Goal: Transaction & Acquisition: Purchase product/service

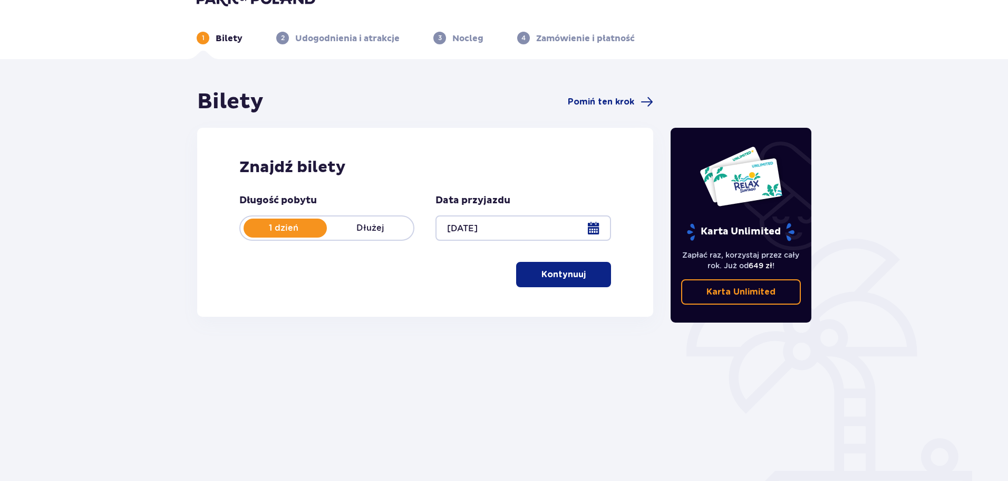
scroll to position [4, 0]
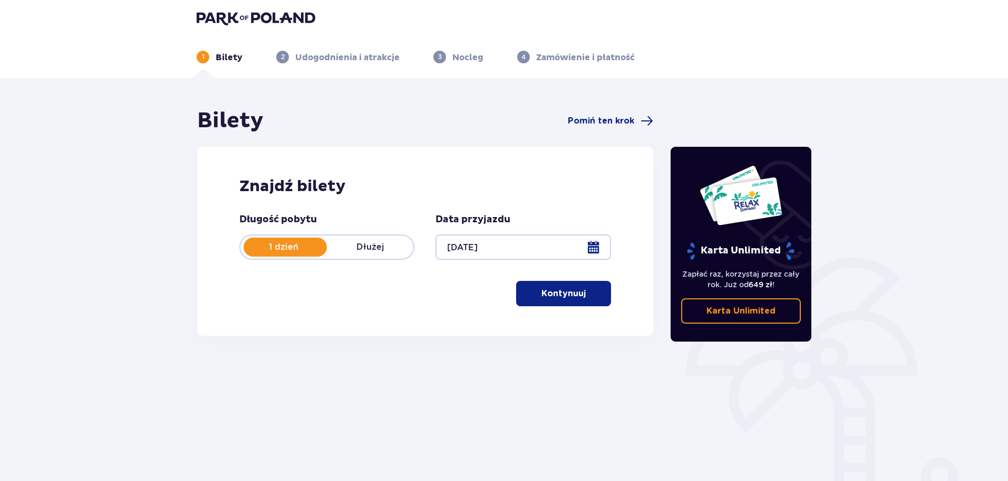
click at [545, 288] on p "Kontynuuj" at bounding box center [564, 293] width 44 height 12
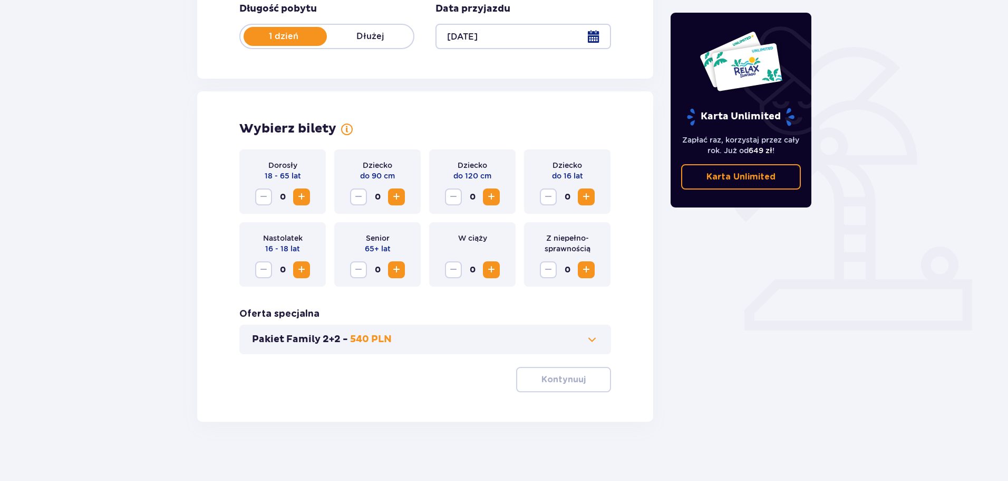
scroll to position [219, 0]
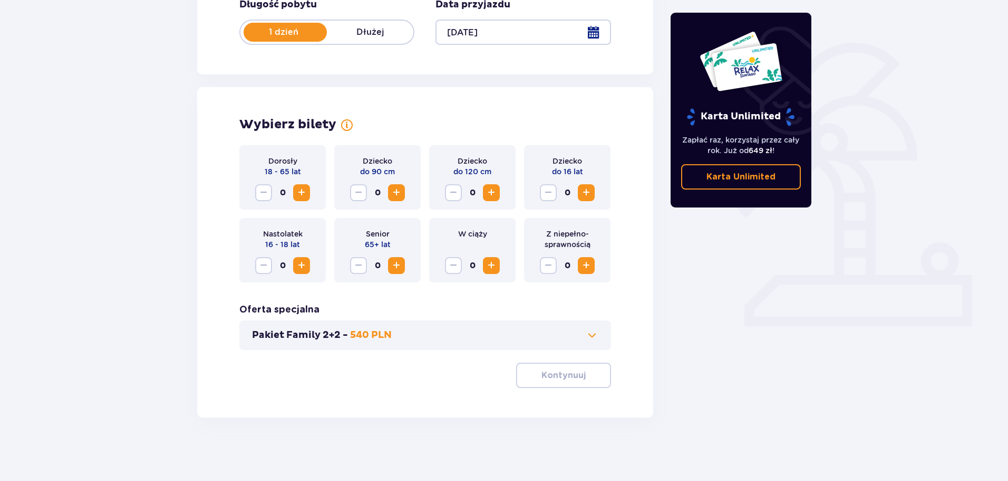
click at [301, 191] on span "Zwiększ" at bounding box center [301, 192] width 13 height 13
click at [542, 369] on p "Kontynuuj" at bounding box center [564, 375] width 44 height 12
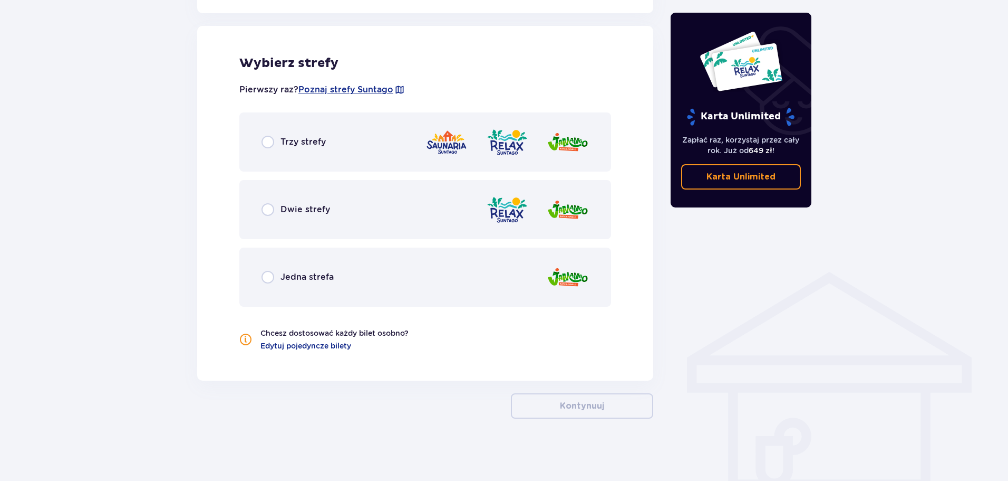
scroll to position [585, 0]
click at [270, 210] on input "radio" at bounding box center [268, 209] width 13 height 13
radio input "true"
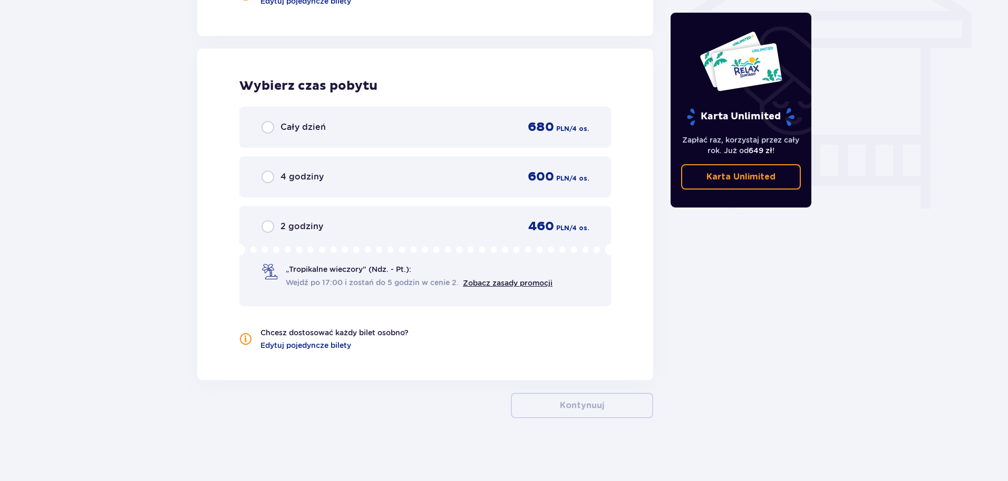
scroll to position [930, 0]
click at [270, 126] on input "radio" at bounding box center [268, 126] width 13 height 13
radio input "true"
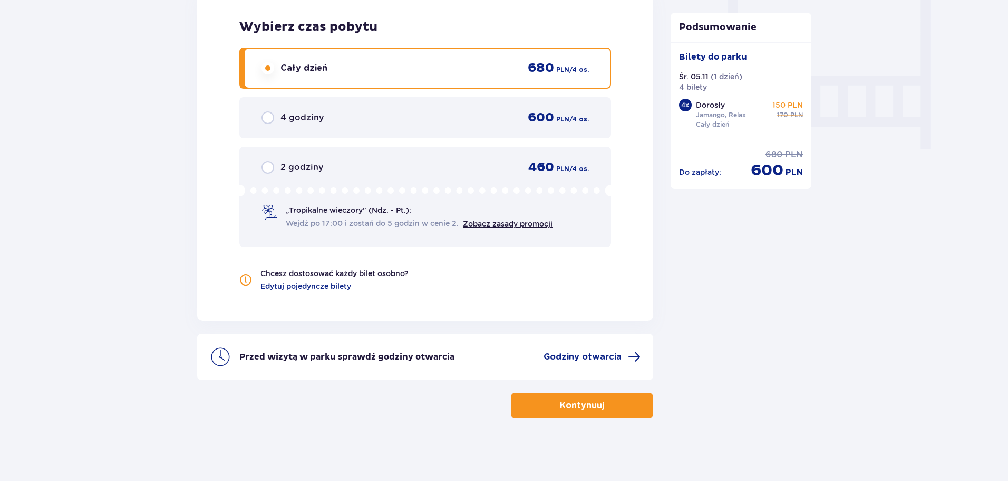
scroll to position [989, 0]
click at [582, 403] on p "Kontynuuj" at bounding box center [582, 405] width 44 height 12
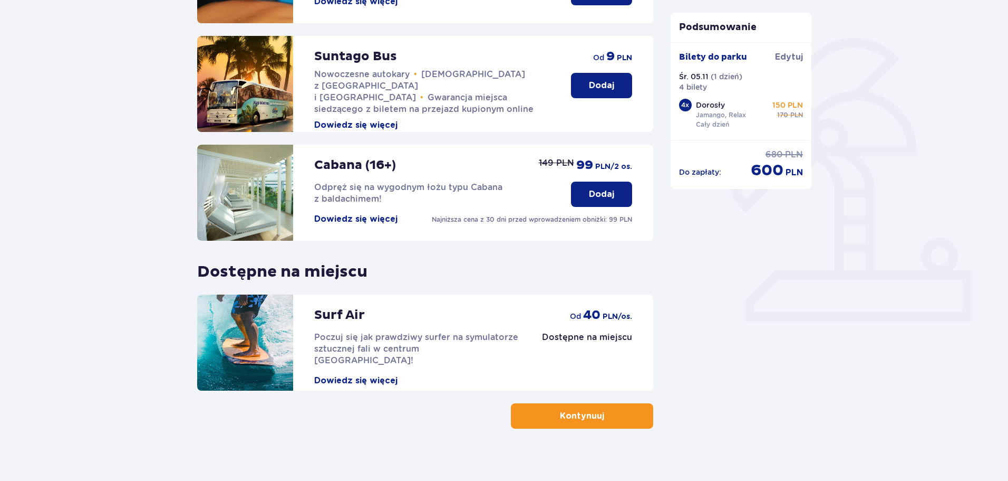
scroll to position [235, 0]
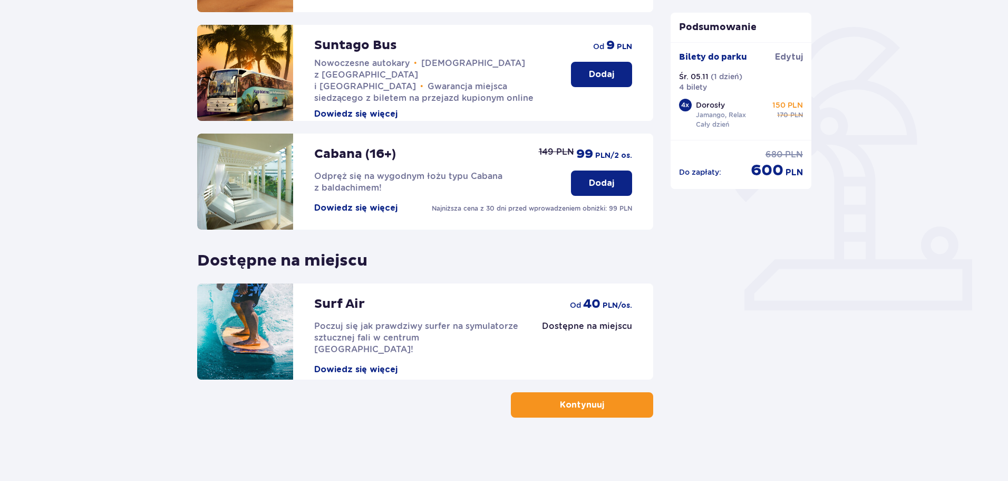
click at [560, 401] on p "Kontynuuj" at bounding box center [582, 405] width 44 height 12
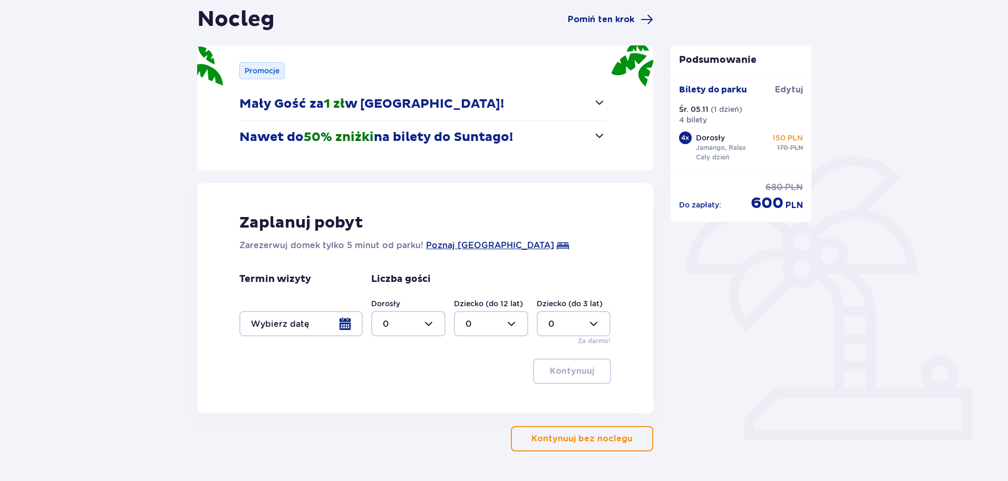
scroll to position [139, 0]
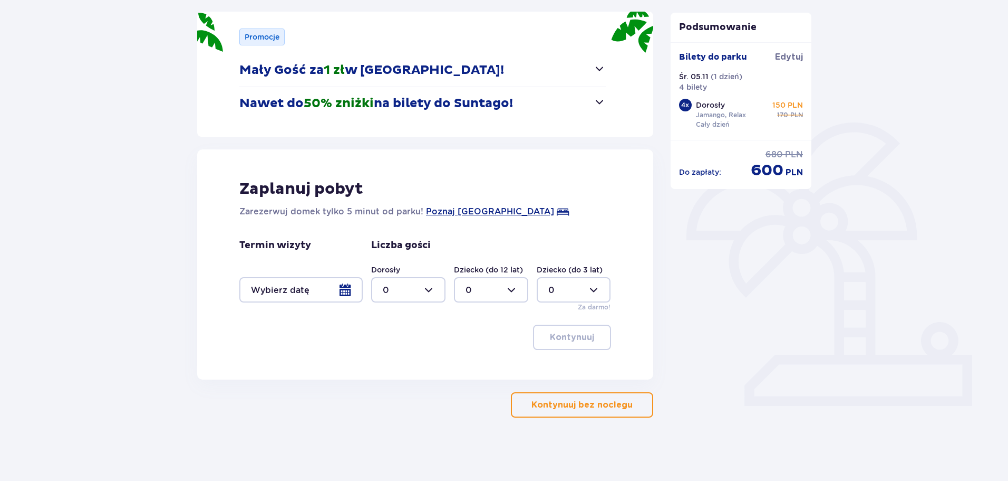
click at [546, 401] on p "Kontynuuj bez noclegu" at bounding box center [582, 405] width 101 height 12
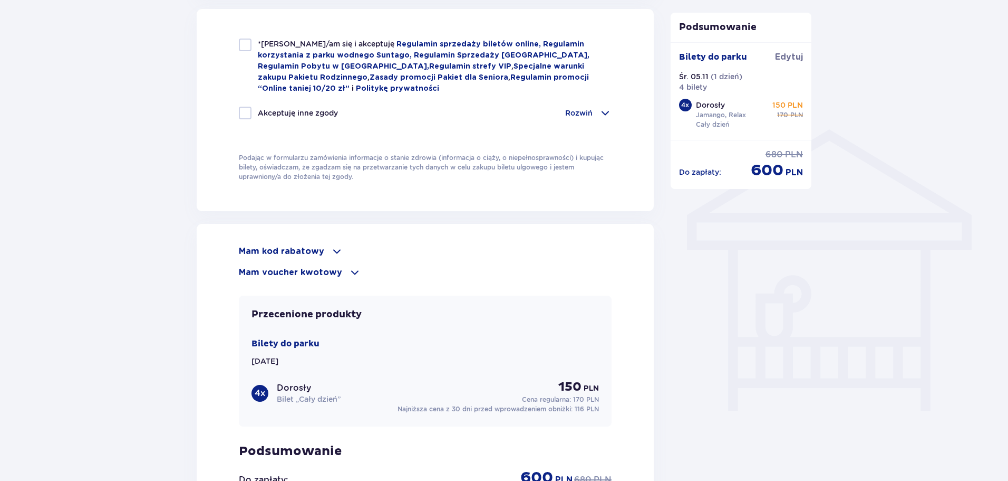
scroll to position [738, 0]
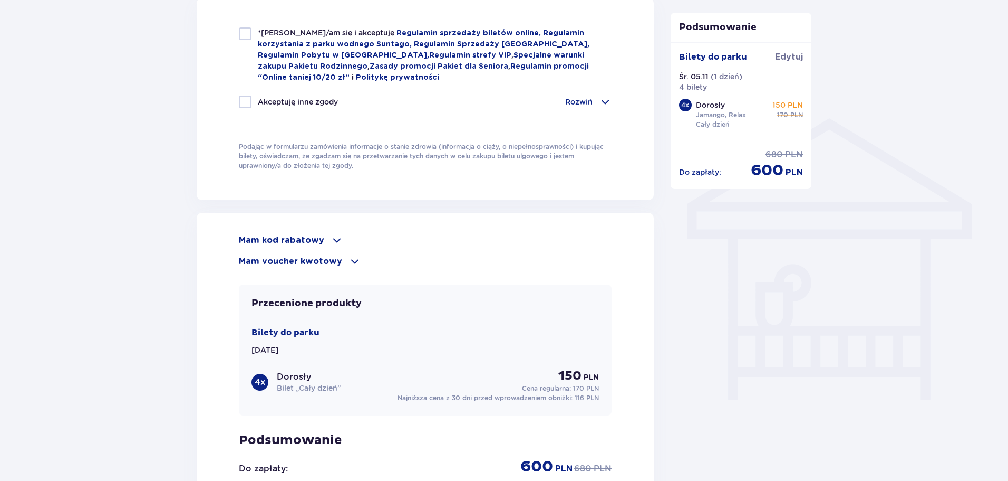
click at [299, 257] on p "Mam voucher kwotowy" at bounding box center [290, 261] width 103 height 12
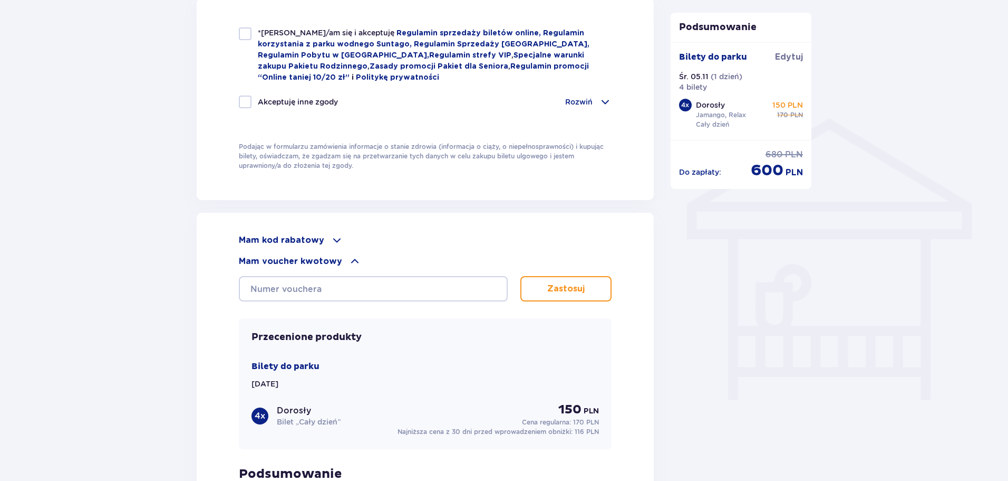
click at [332, 236] on span at bounding box center [337, 240] width 13 height 13
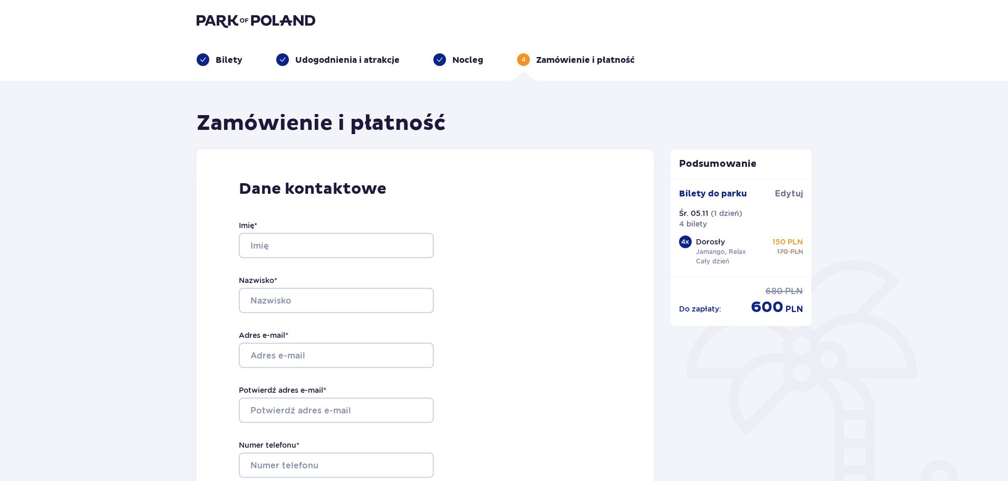
scroll to position [0, 0]
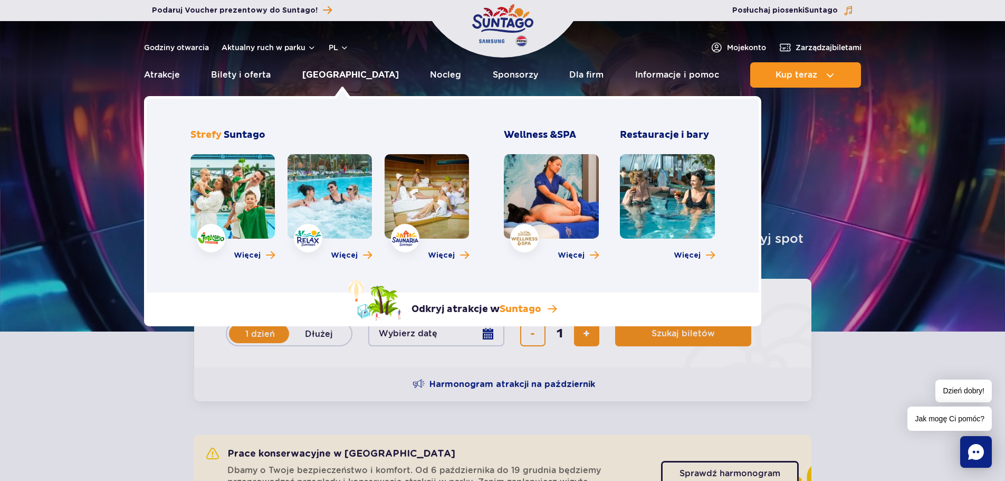
click at [327, 75] on link "[GEOGRAPHIC_DATA]" at bounding box center [350, 74] width 97 height 25
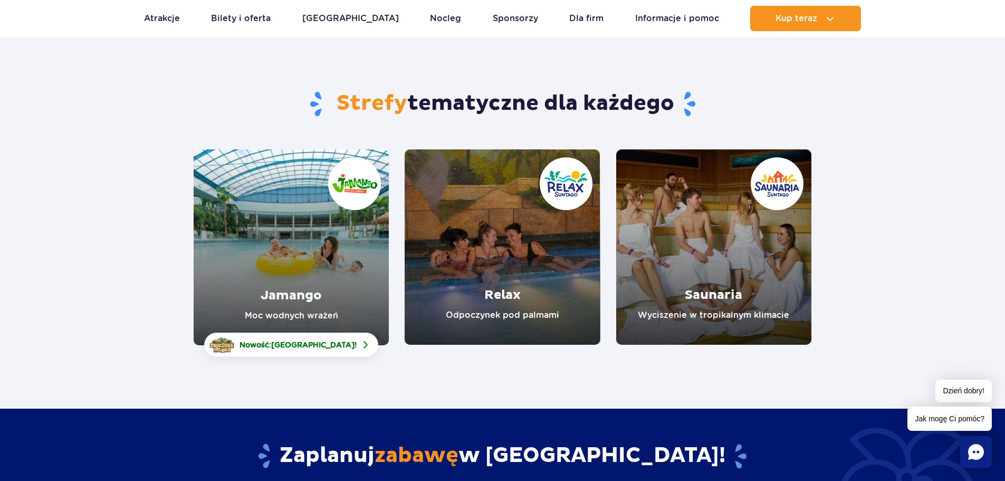
scroll to position [53, 0]
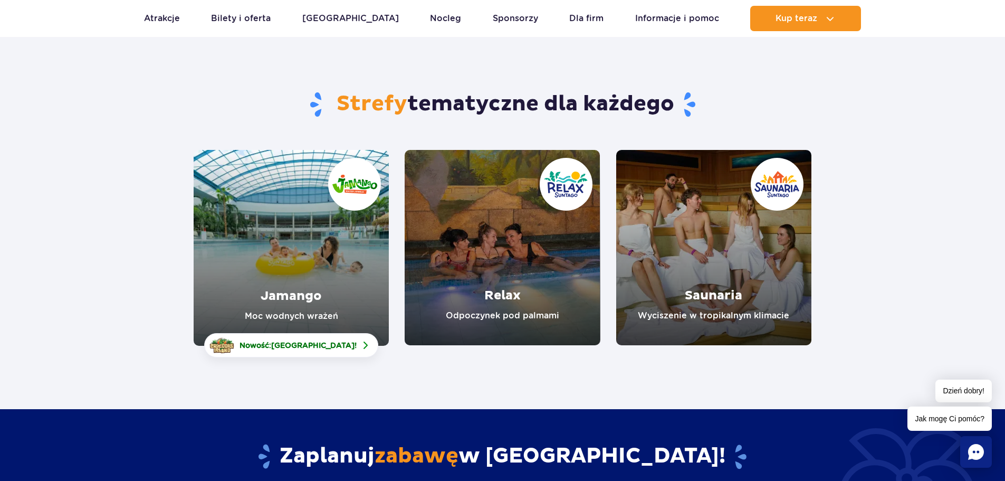
click at [290, 274] on link "Jamango" at bounding box center [291, 248] width 195 height 196
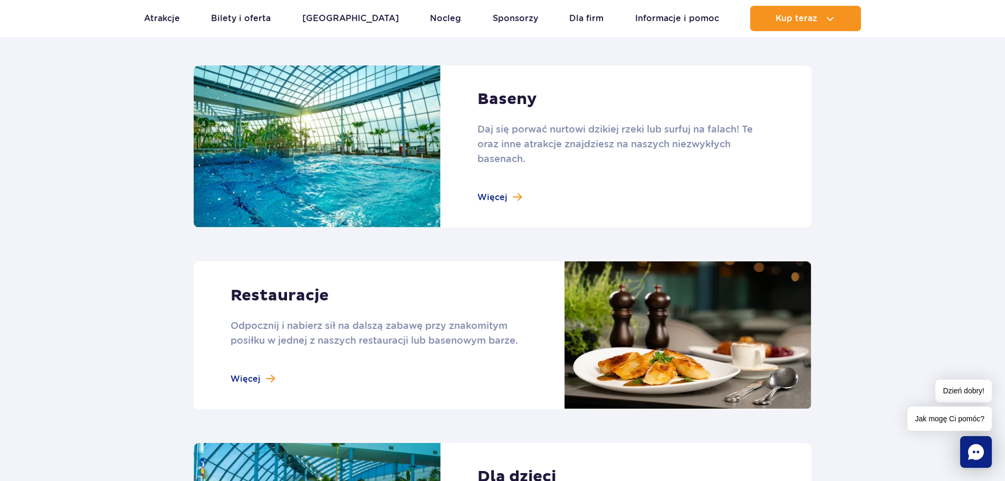
scroll to position [1108, 0]
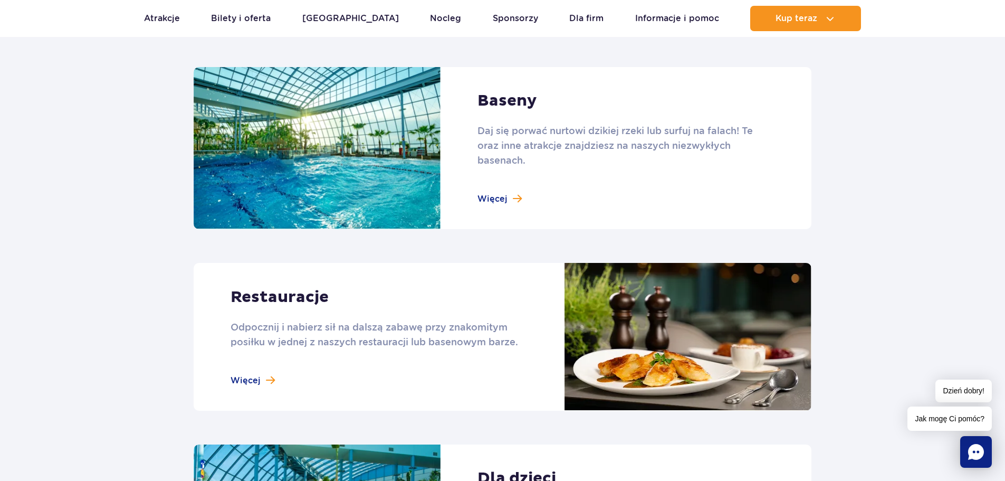
click at [491, 201] on link at bounding box center [503, 148] width 618 height 162
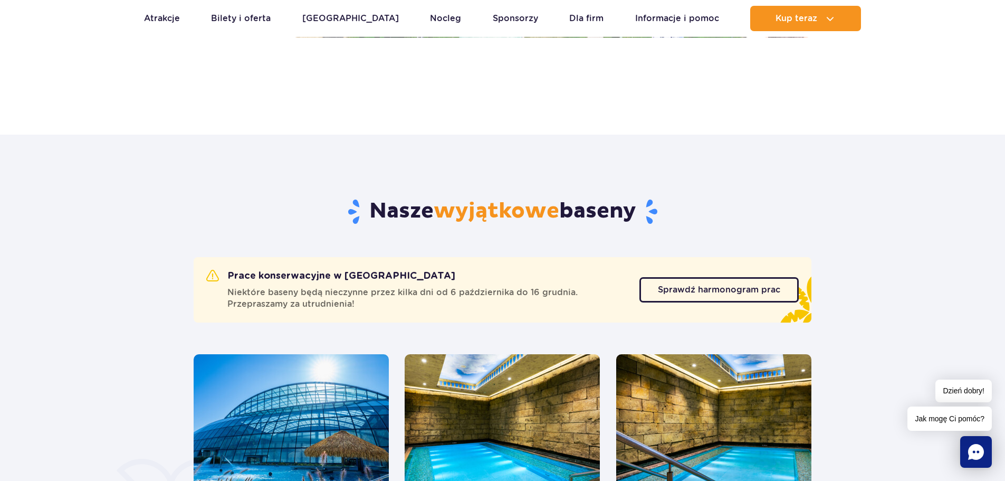
scroll to position [422, 0]
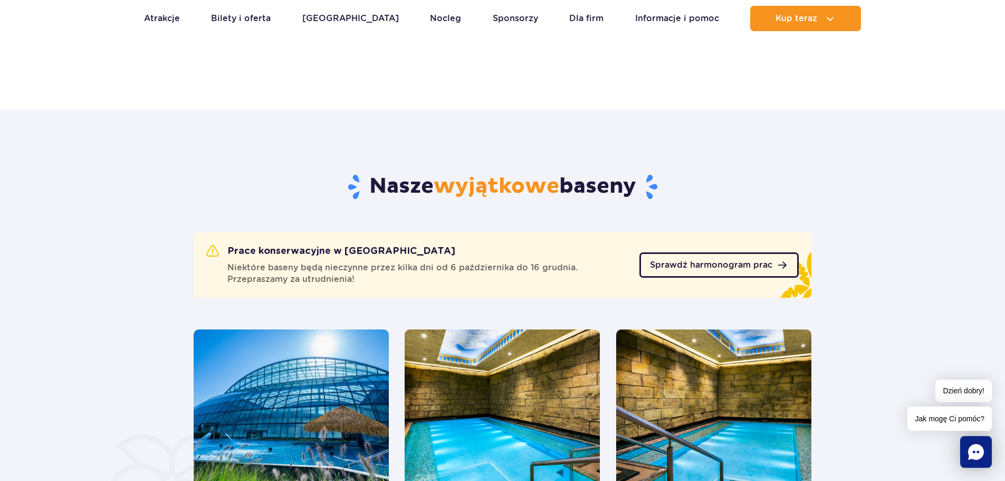
click at [731, 261] on span "Sprawdź harmonogram prac" at bounding box center [711, 265] width 122 height 8
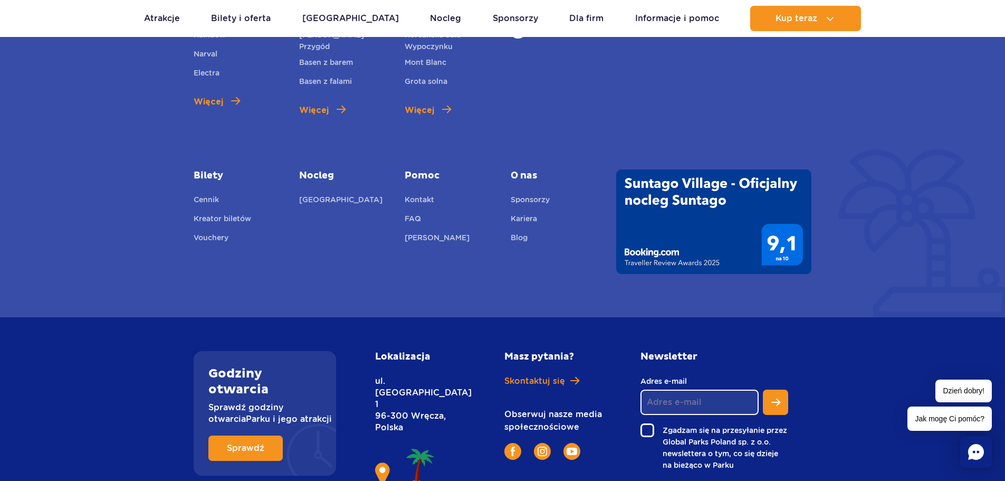
scroll to position [4114, 0]
